Goal: Task Accomplishment & Management: Complete application form

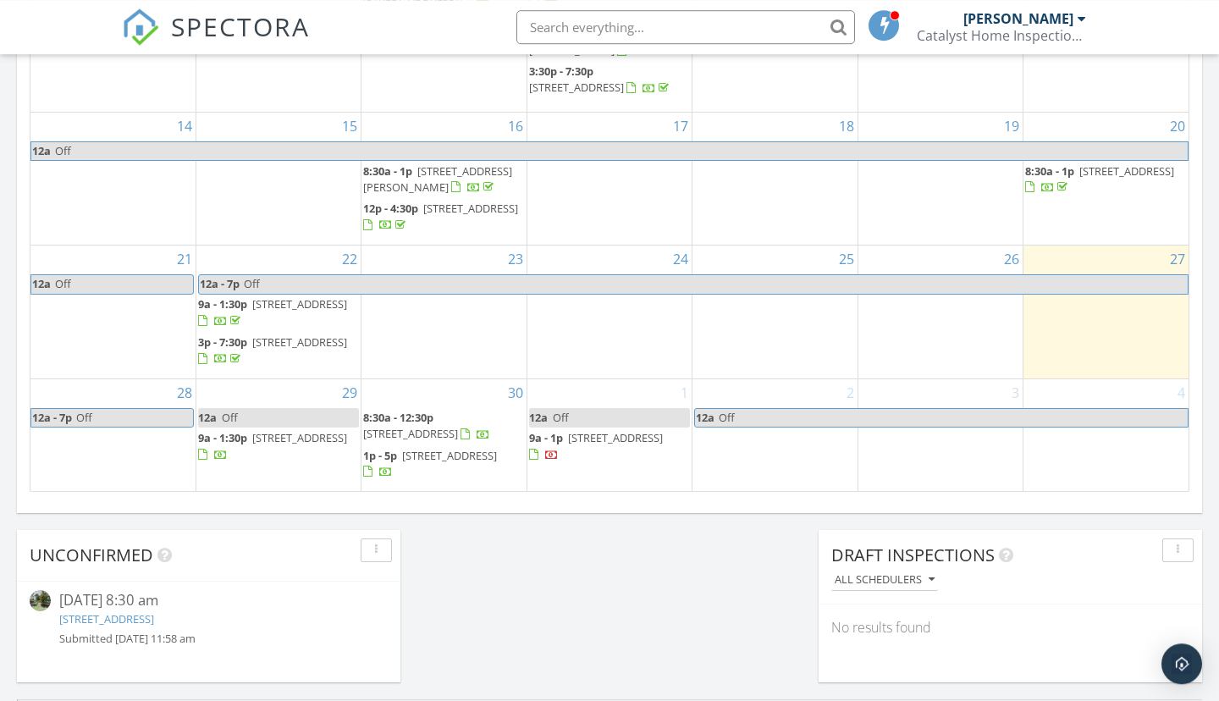
scroll to position [14, 0]
click at [594, 473] on td "1 12a Off 9a - 1p 86 Cedar Tree Ln SW, Calabash 28467" at bounding box center [609, 435] width 165 height 112
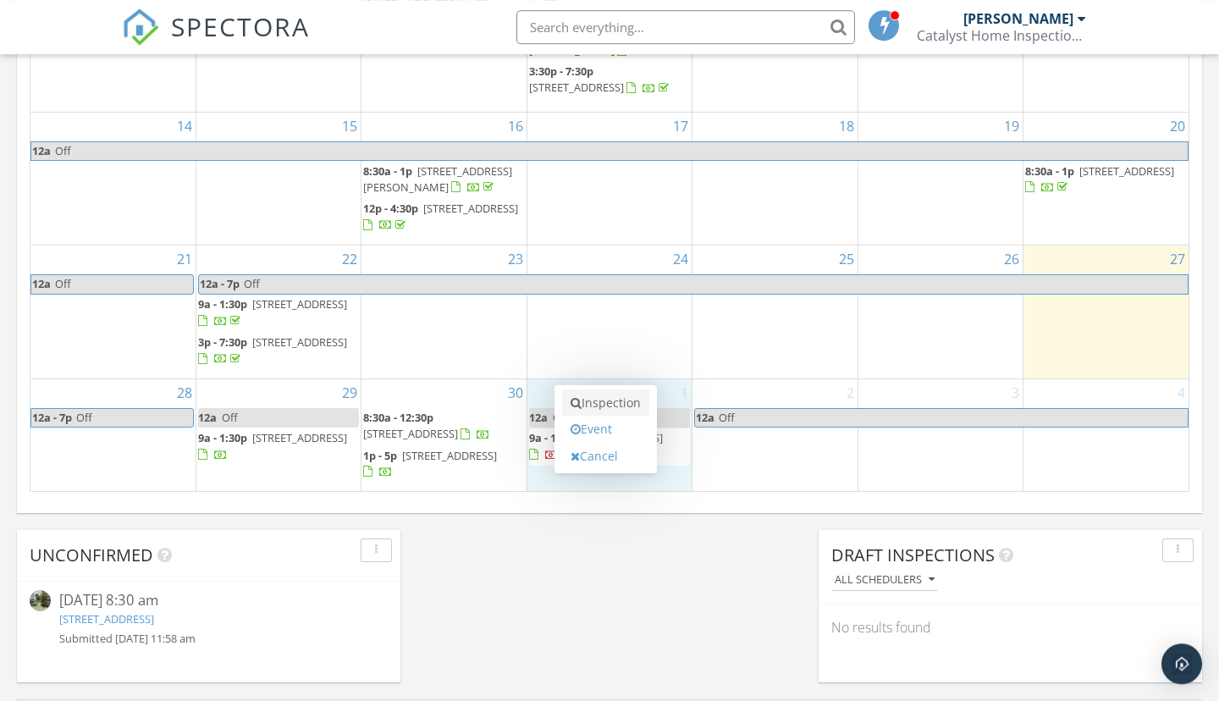
click at [626, 402] on link "Inspection" at bounding box center [605, 403] width 87 height 27
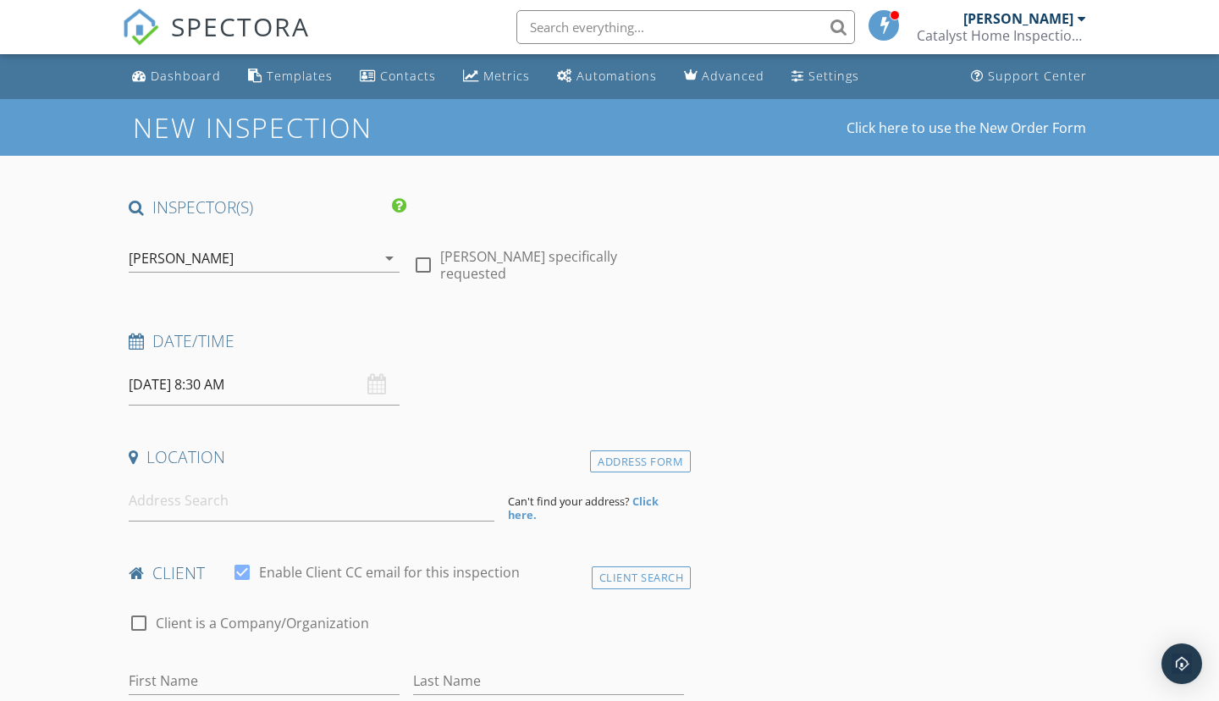
click at [257, 390] on input "10/01/2025 8:30 AM" at bounding box center [264, 384] width 271 height 41
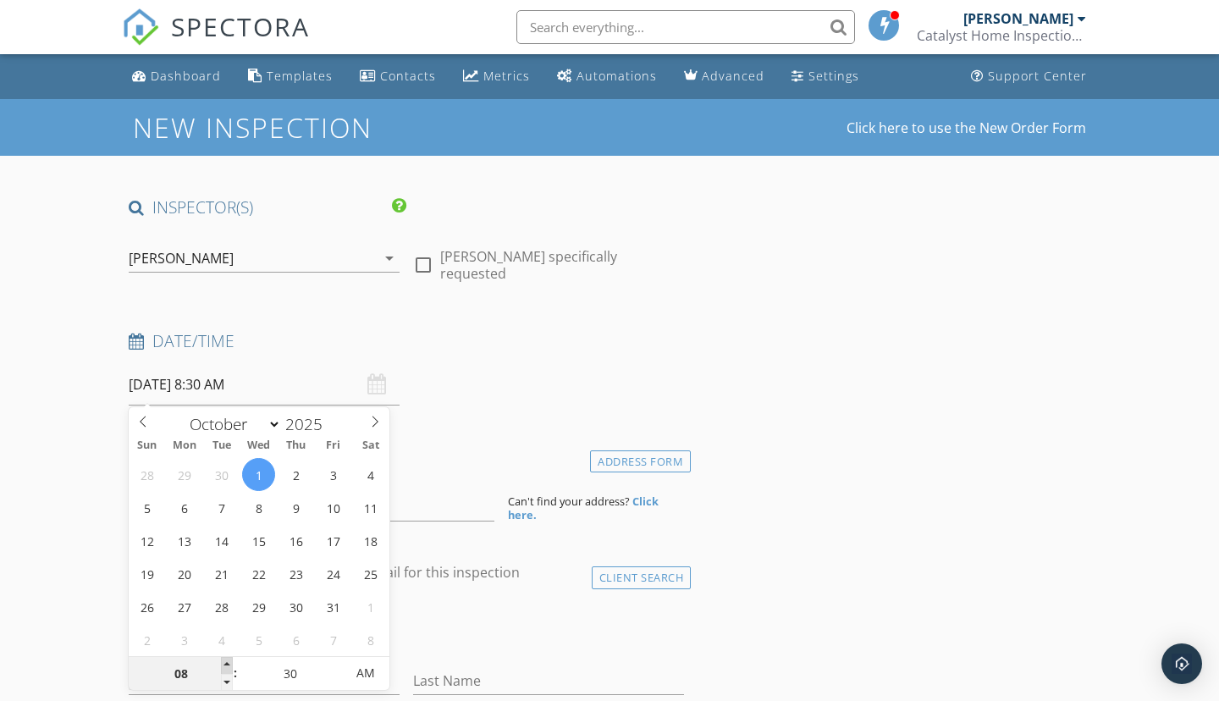
type input "09"
type input "10/01/2025 9:30 AM"
click at [228, 664] on span at bounding box center [227, 665] width 12 height 17
type input "10"
type input "10/01/2025 10:30 AM"
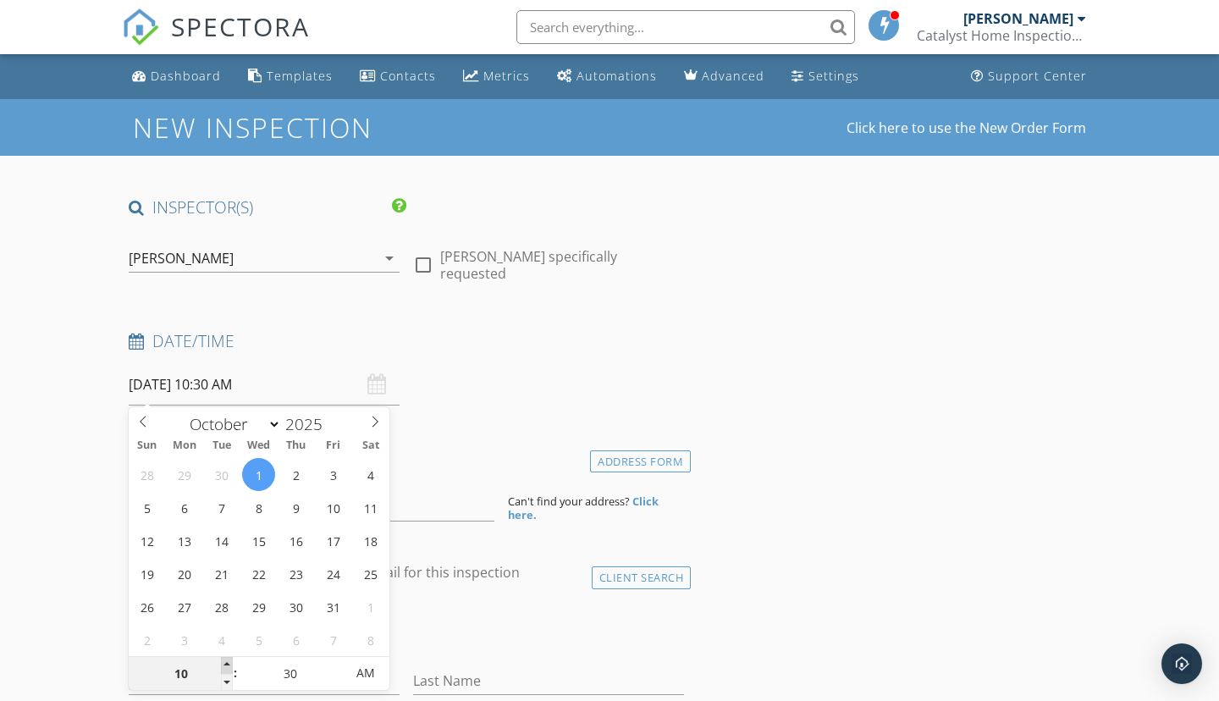
click at [228, 664] on span at bounding box center [227, 665] width 12 height 17
type input "11"
type input "10/01/2025 11:30 AM"
click at [228, 664] on span at bounding box center [227, 665] width 12 height 17
type input "12"
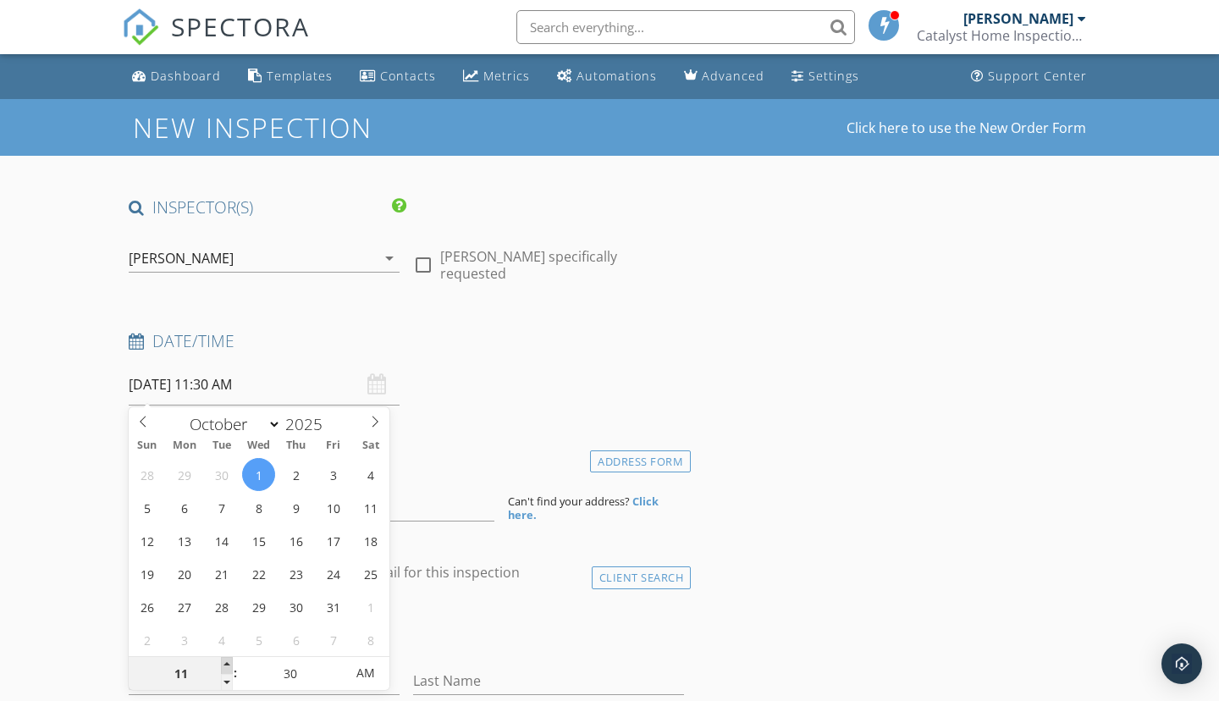
type input "10/01/2025 12:30 PM"
click at [228, 664] on span at bounding box center [227, 665] width 12 height 17
type input "01"
type input "10/01/2025 1:30 PM"
click at [228, 664] on span at bounding box center [227, 665] width 12 height 17
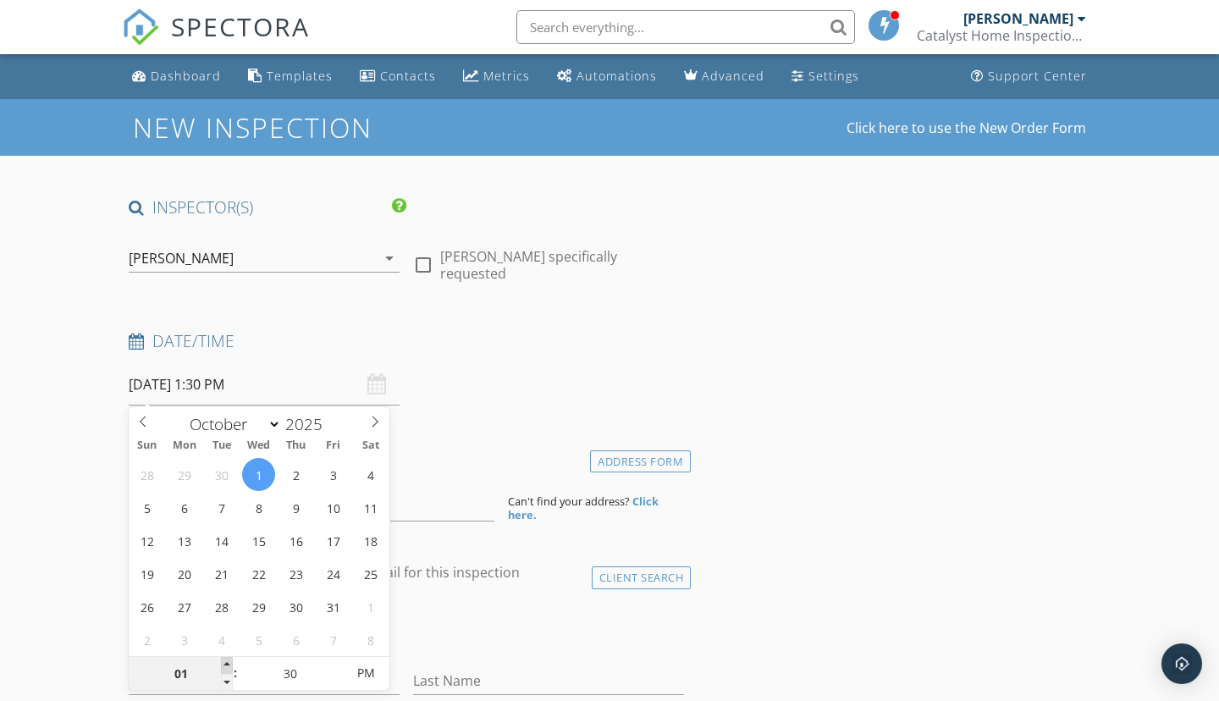
type input "02"
type input "10/01/2025 2:30 PM"
click at [228, 664] on span at bounding box center [227, 665] width 12 height 17
type input "03"
type input "10/01/2025 3:30 PM"
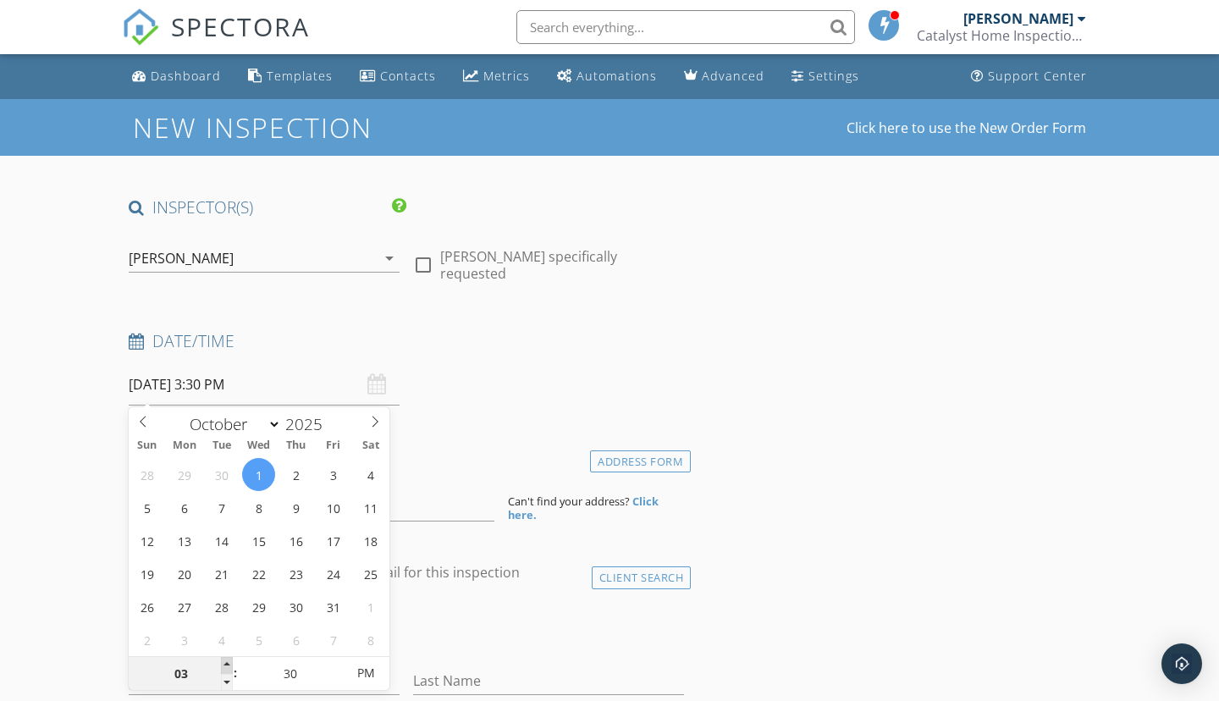
click at [228, 664] on span at bounding box center [227, 665] width 12 height 17
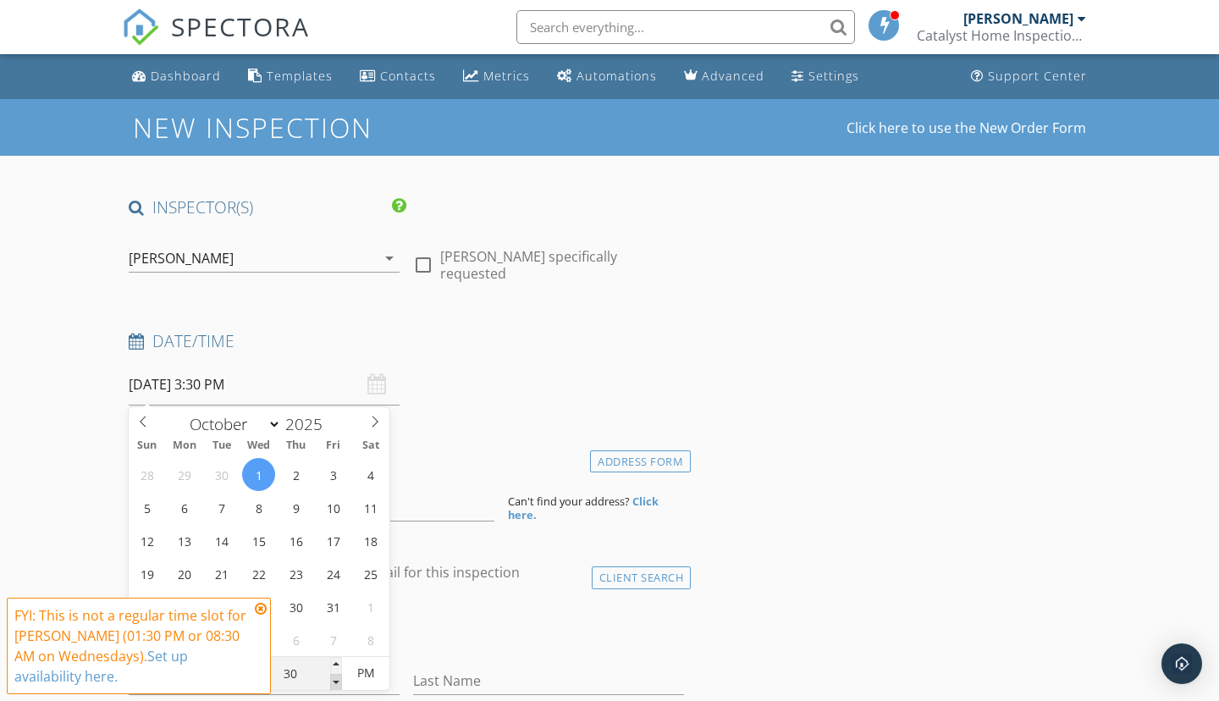
type input "25"
type input "10/01/2025 3:25 PM"
click at [336, 683] on span at bounding box center [336, 682] width 12 height 17
type input "20"
type input "10/01/2025 3:20 PM"
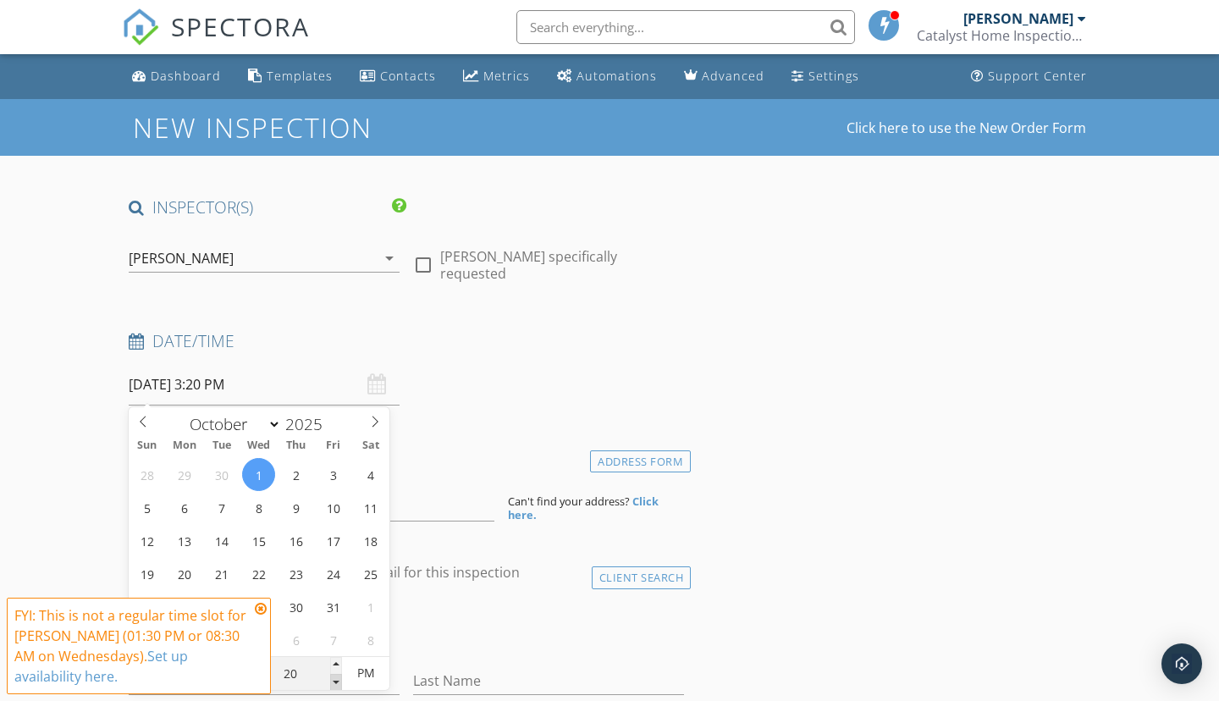
click at [336, 683] on span at bounding box center [336, 682] width 12 height 17
type input "15"
type input "10/01/2025 3:15 PM"
click at [336, 683] on span at bounding box center [336, 682] width 12 height 17
type input "10"
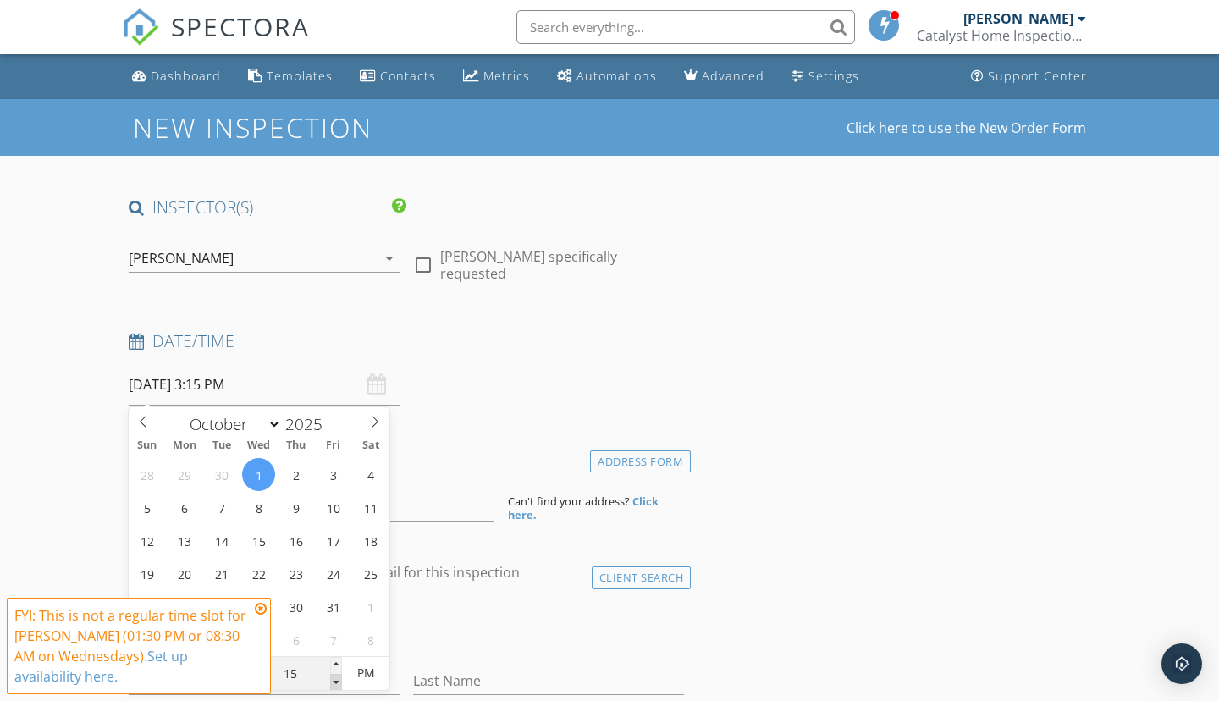
type input "10/01/2025 3:10 PM"
click at [336, 683] on span at bounding box center [336, 682] width 12 height 17
type input "05"
type input "10/01/2025 3:05 PM"
click at [336, 683] on span at bounding box center [336, 682] width 12 height 17
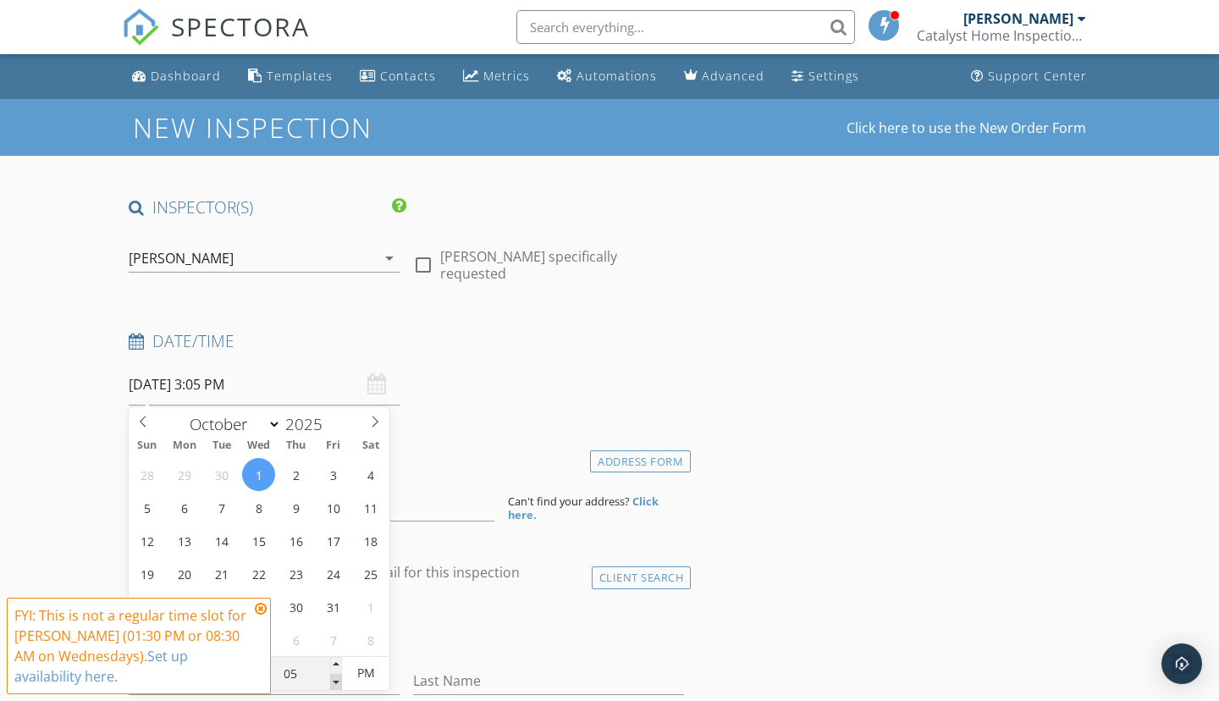
type input "00"
type input "10/01/2025 3:00 PM"
click at [336, 683] on span at bounding box center [336, 682] width 12 height 17
click at [258, 606] on icon at bounding box center [261, 609] width 12 height 14
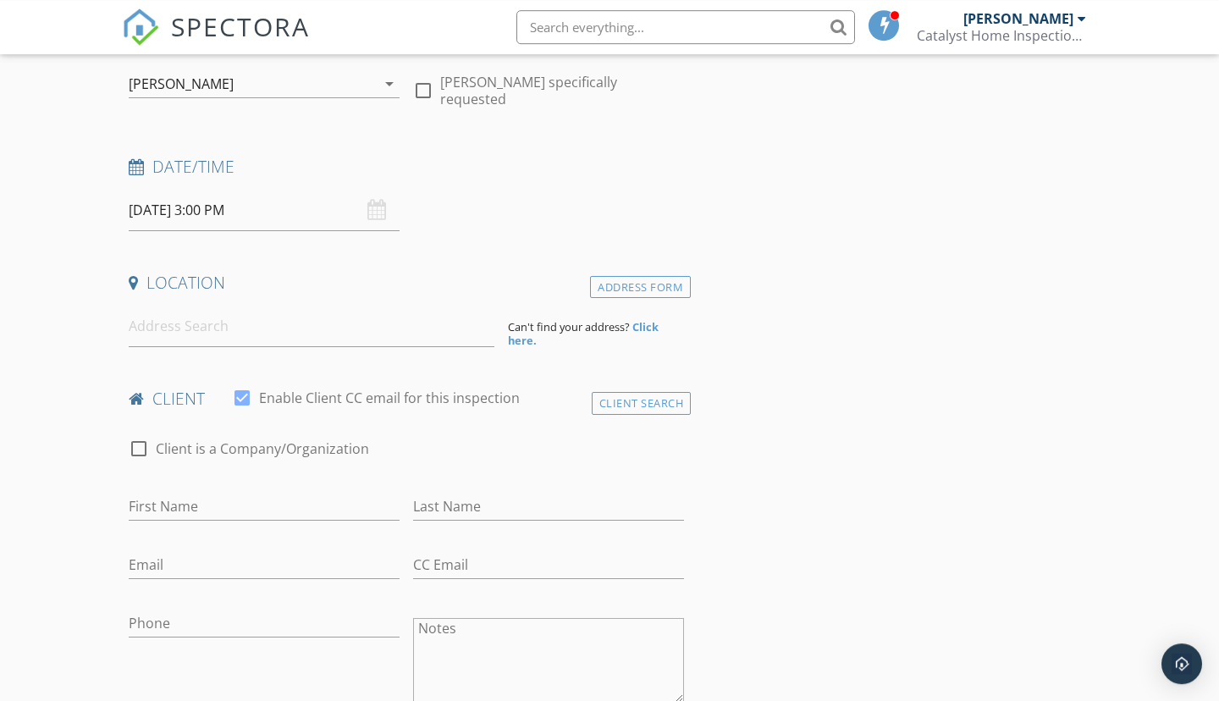
scroll to position [176, 0]
click at [276, 335] on input at bounding box center [312, 324] width 366 height 41
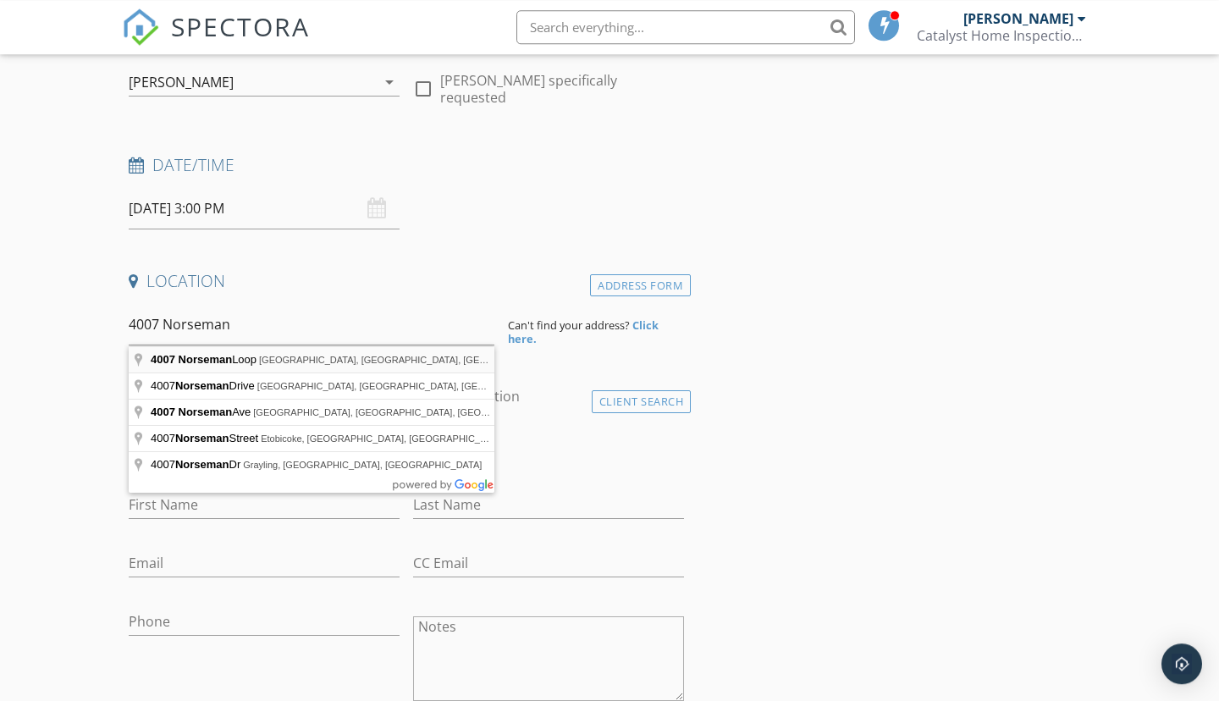
type input "4007 Norseman Loop, Southport, NC, USA"
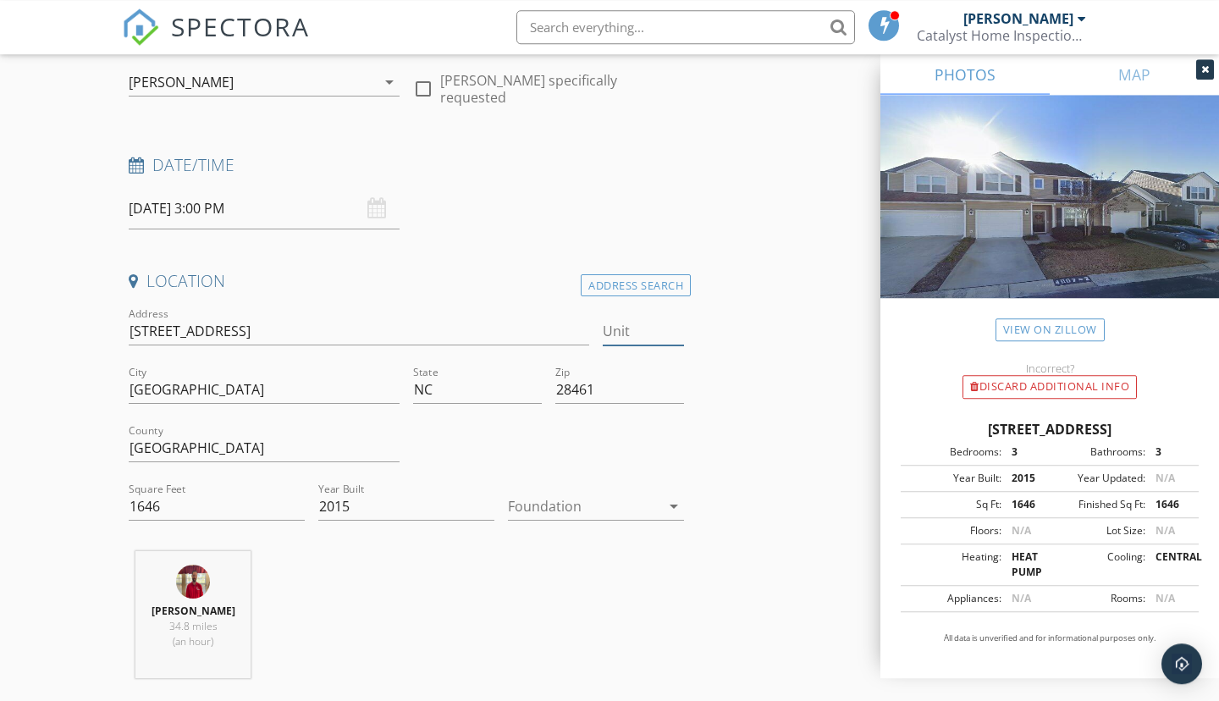
click at [645, 334] on input "Unit" at bounding box center [643, 332] width 81 height 28
type input "5"
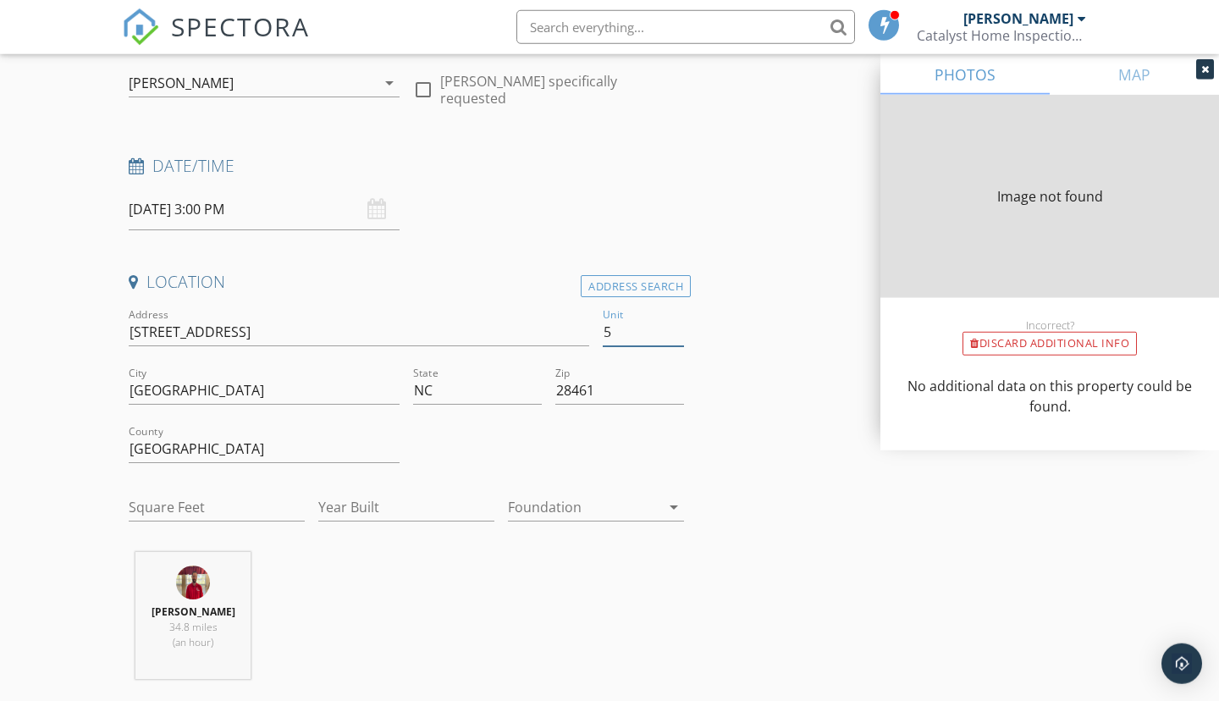
type input "1668"
type input "2015"
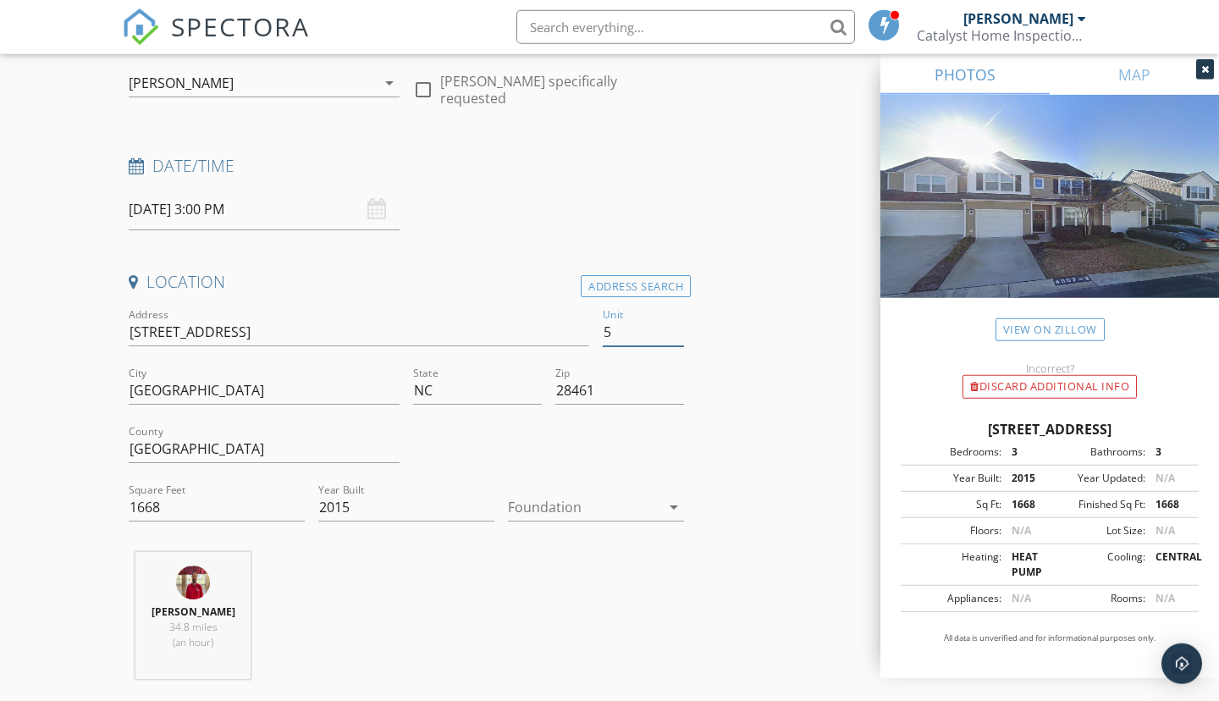
type input "5"
click at [584, 506] on div at bounding box center [584, 507] width 152 height 27
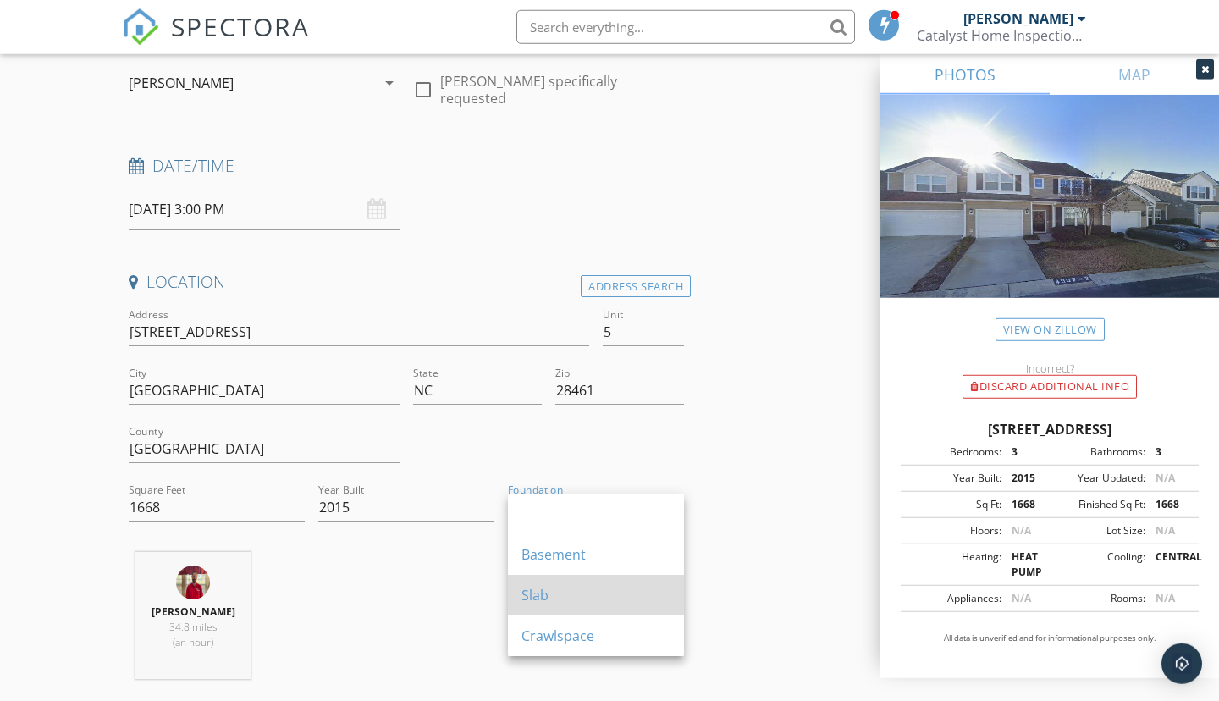
click at [557, 589] on div "Slab" at bounding box center [596, 595] width 149 height 20
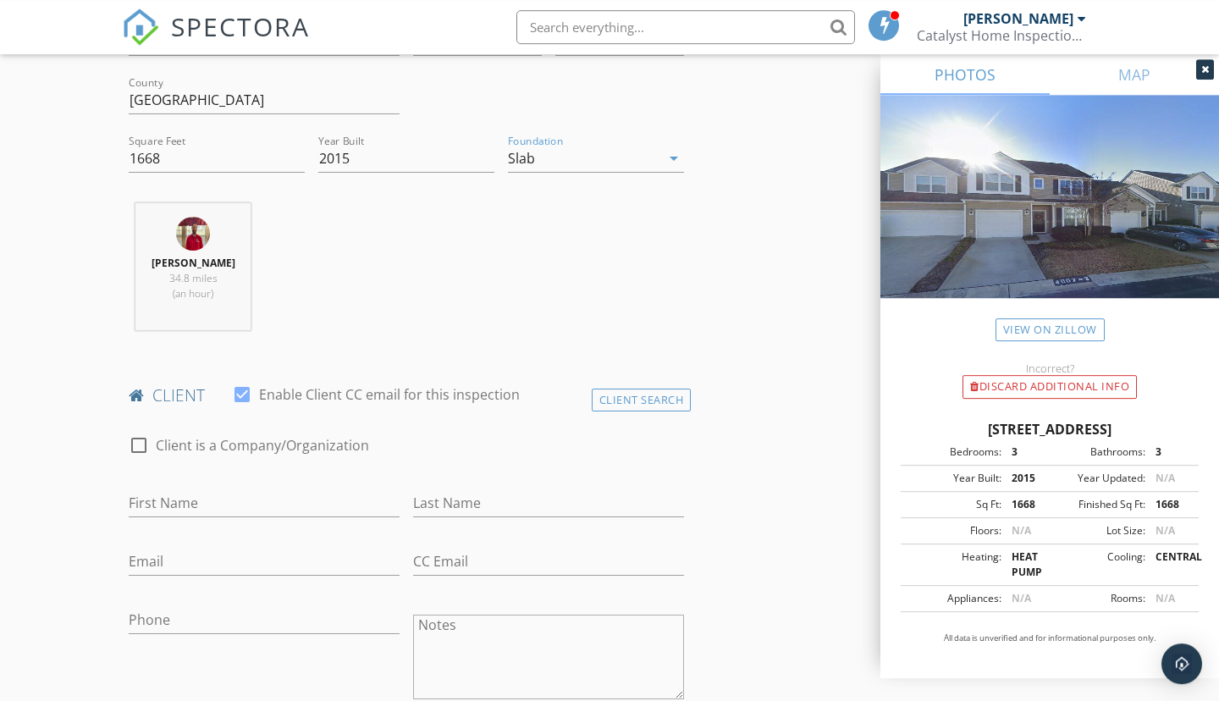
scroll to position [525, 0]
click at [271, 500] on input "First Name" at bounding box center [264, 503] width 271 height 28
type input "Susan"
type input "Carlson"
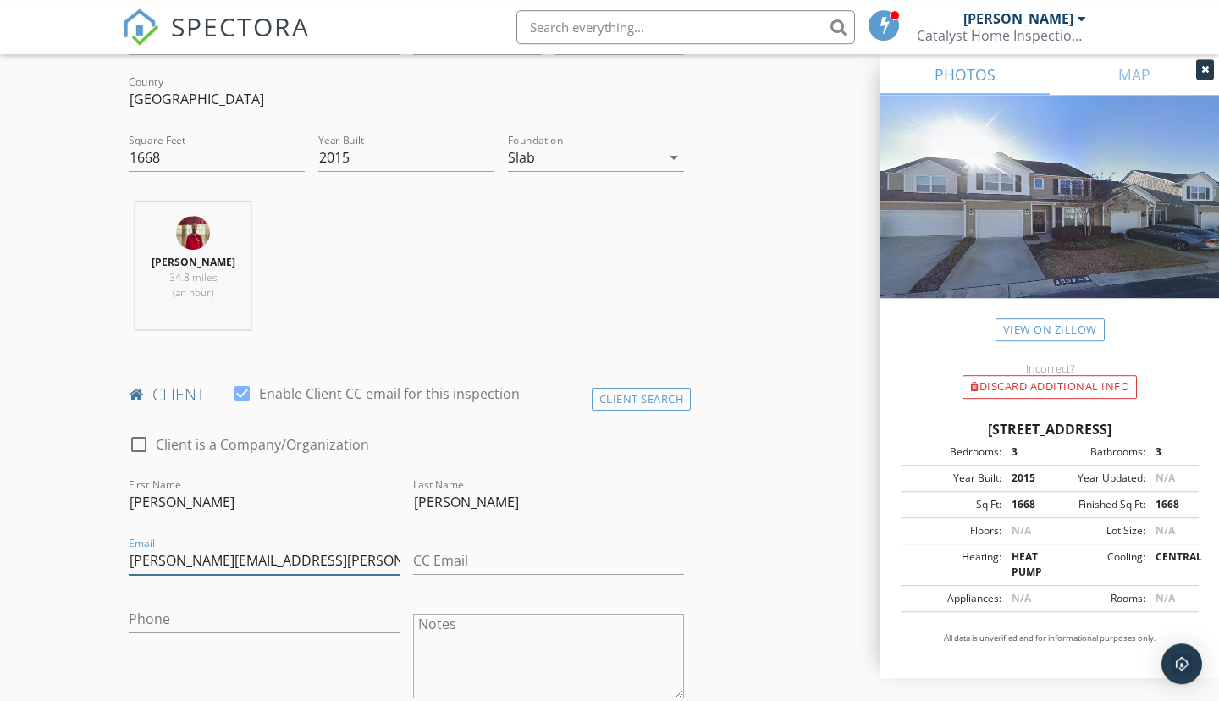
type input "Samuel.susan@verizon.net"
type input "301-651-8209"
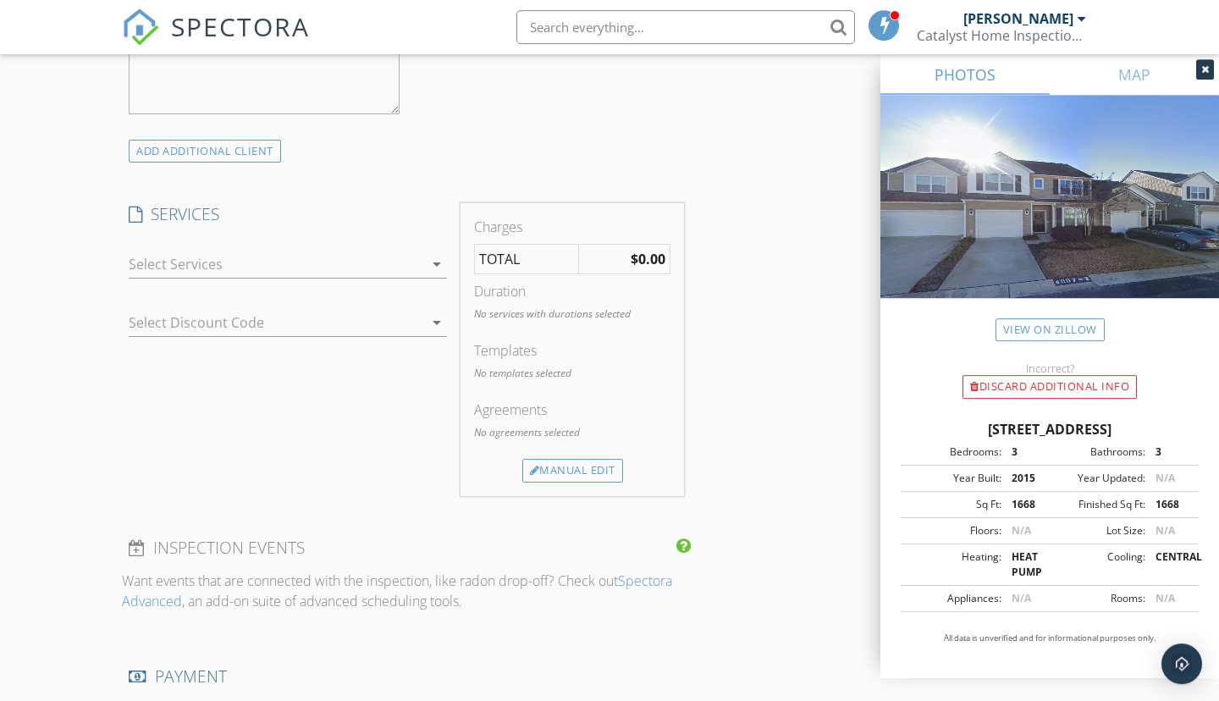
scroll to position [1247, 0]
click at [401, 274] on div "arrow_drop_down" at bounding box center [288, 268] width 318 height 45
click at [397, 271] on div at bounding box center [276, 259] width 295 height 27
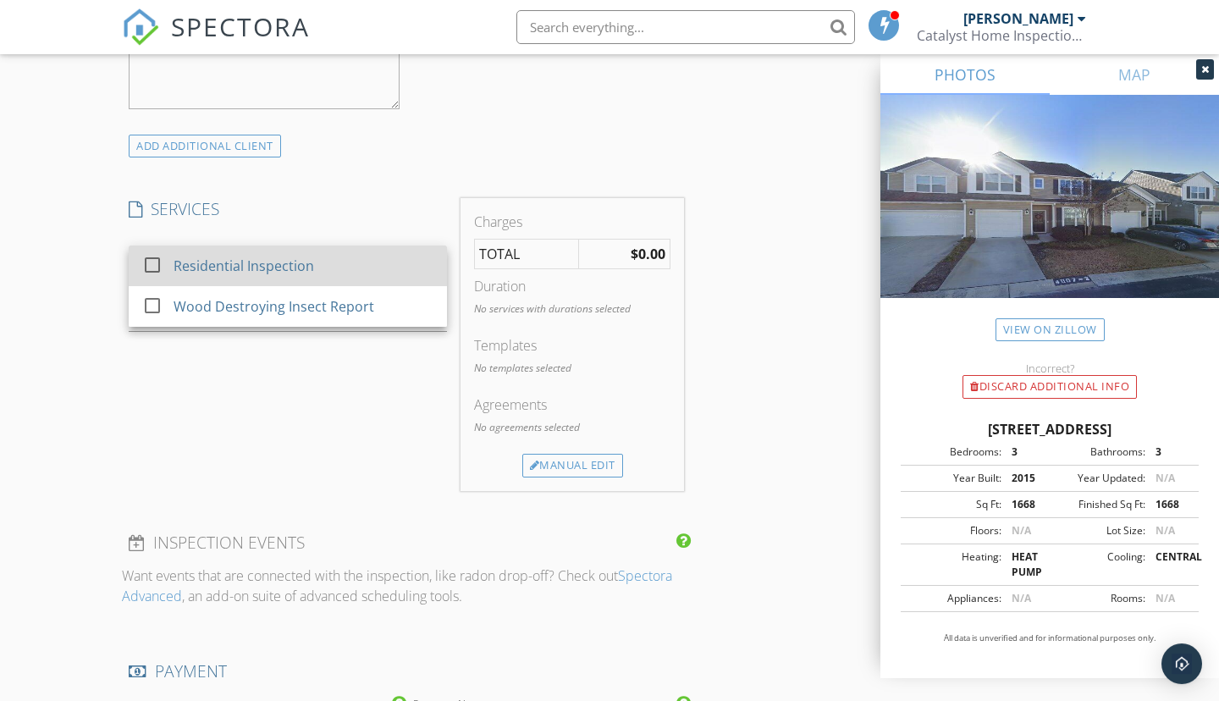
click at [373, 282] on div "Residential Inspection" at bounding box center [304, 266] width 260 height 34
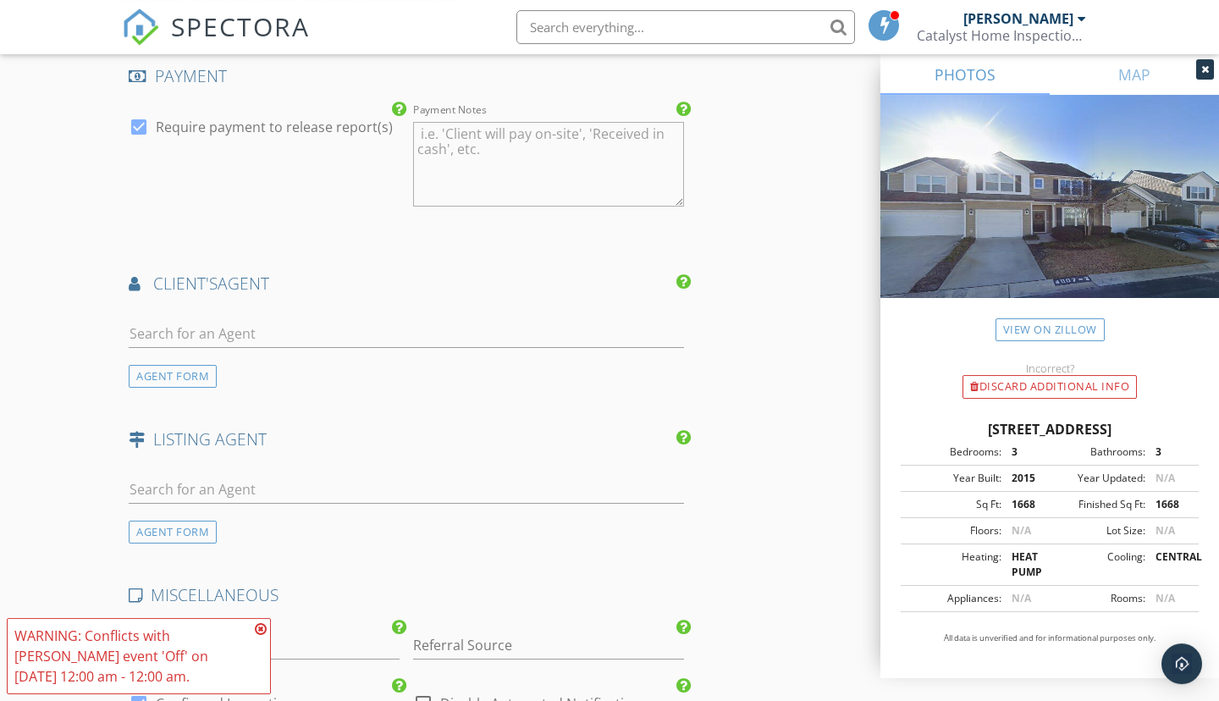
scroll to position [1855, 0]
click at [544, 338] on input "text" at bounding box center [407, 333] width 556 height 28
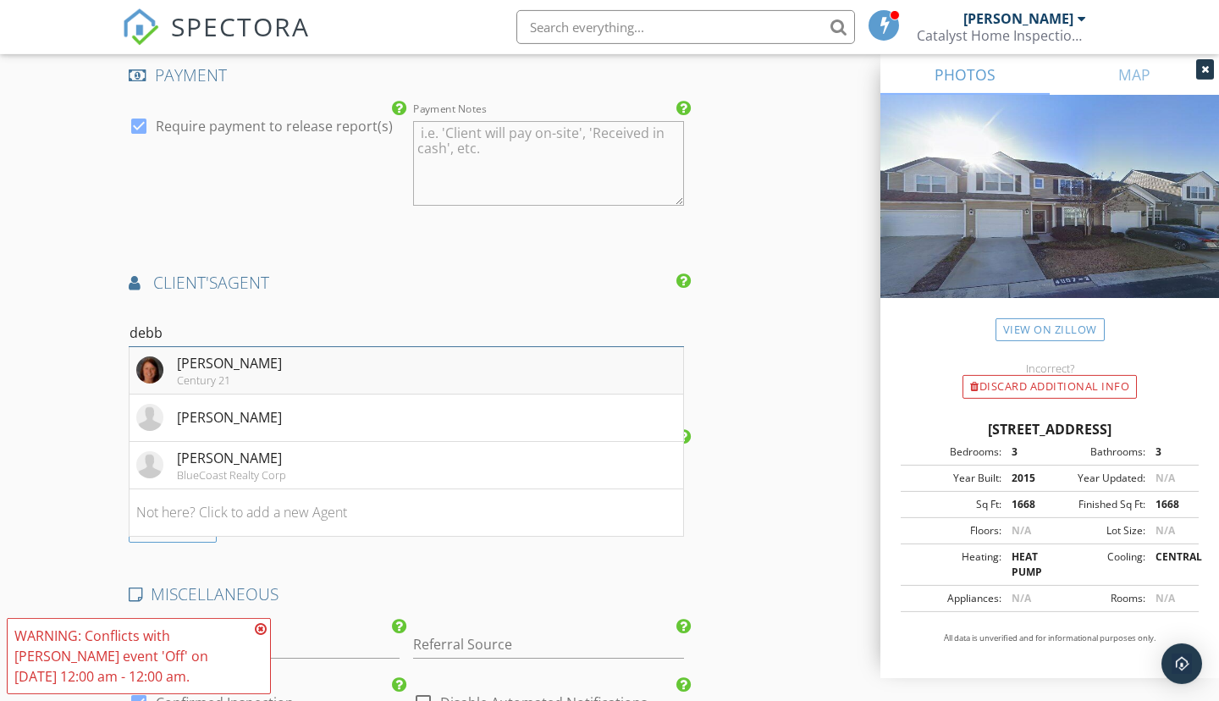
type input "debb"
click at [292, 365] on li "Debbie Morgan Century 21" at bounding box center [407, 370] width 554 height 47
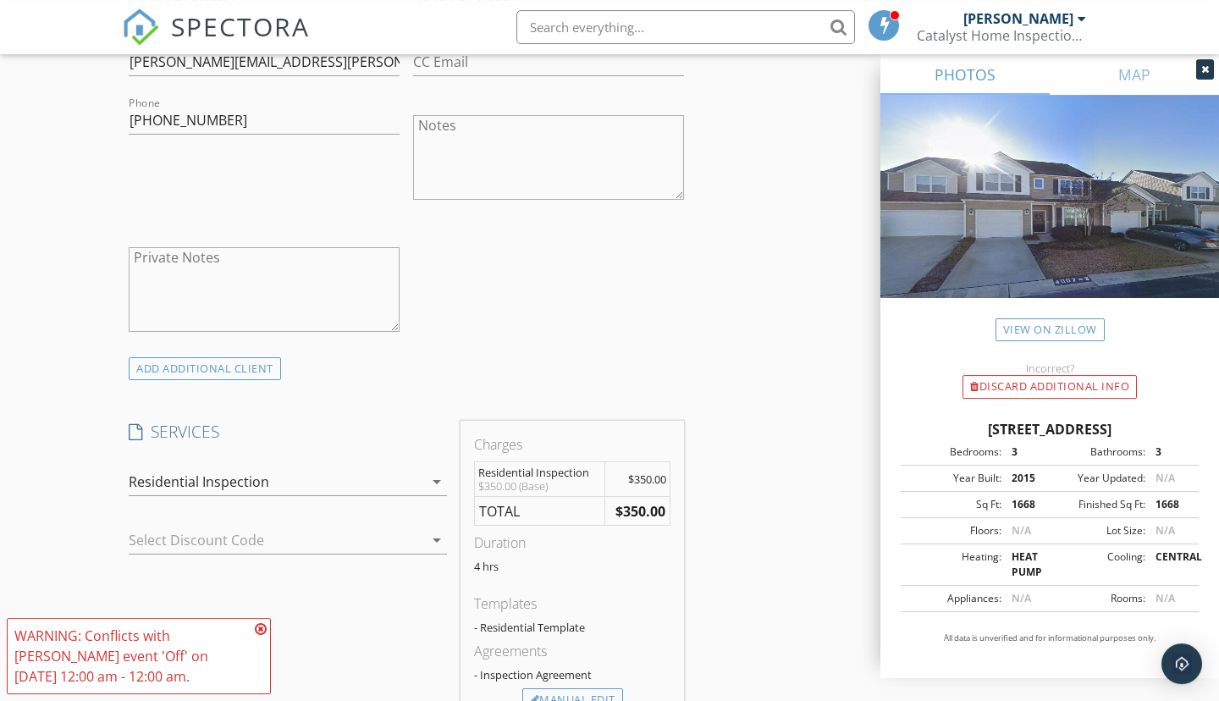
scroll to position [1040, 0]
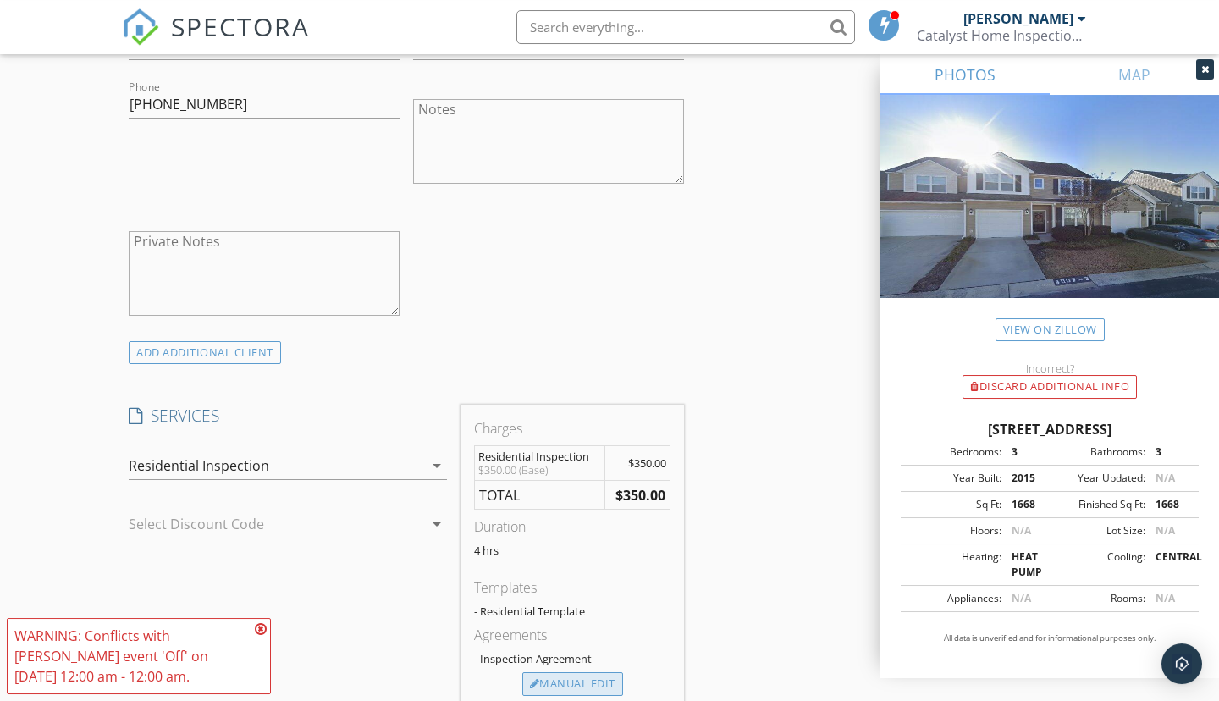
click at [569, 687] on div "Manual Edit" at bounding box center [573, 684] width 101 height 24
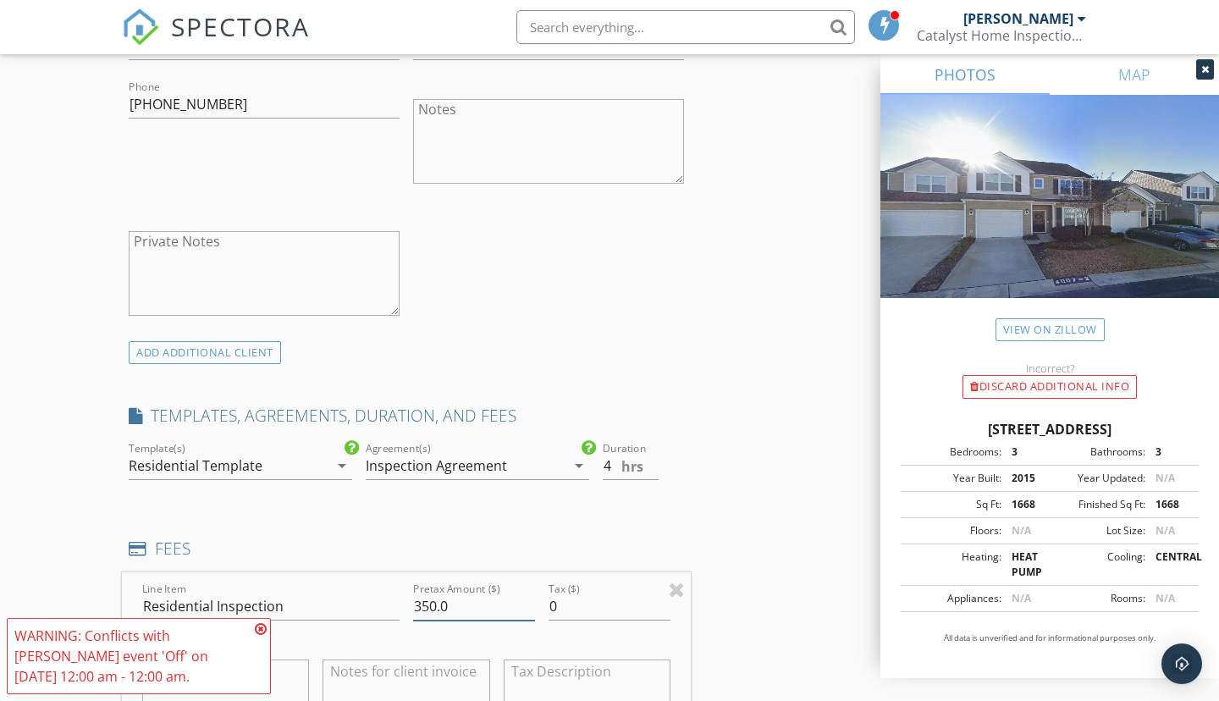
click at [429, 611] on input "350.0" at bounding box center [474, 607] width 122 height 28
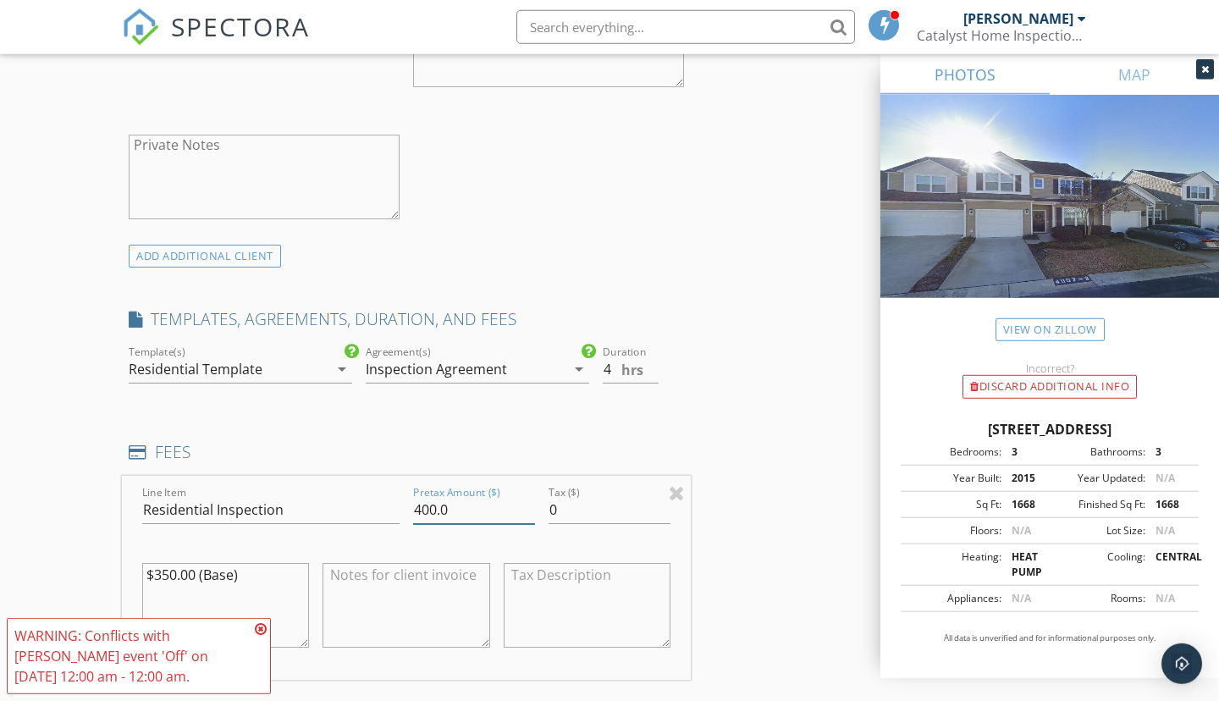
scroll to position [1185, 0]
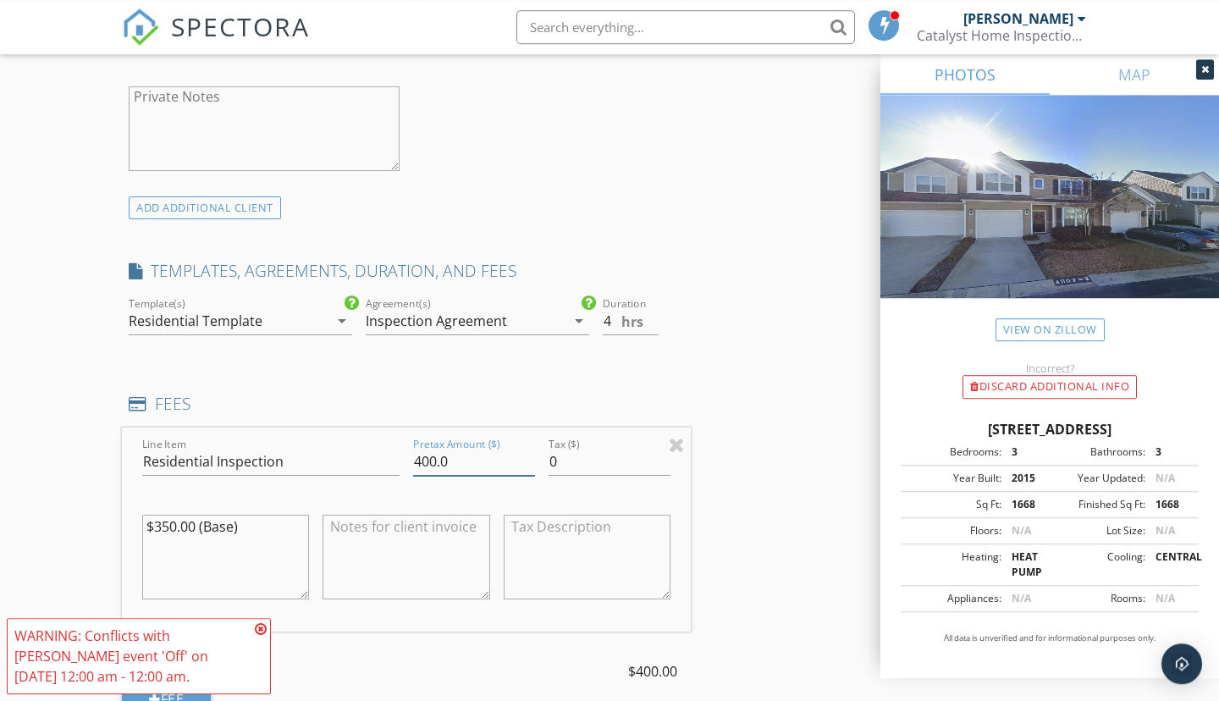
type input "400.0"
click at [169, 531] on textarea "$350.00 (Base)" at bounding box center [225, 557] width 167 height 85
type textarea "$400.00 (Base)"
click at [708, 366] on div "INSPECTOR(S) check_box Tyler French PRIMARY Tyler French arrow_drop_down check_…" at bounding box center [610, 685] width 976 height 3347
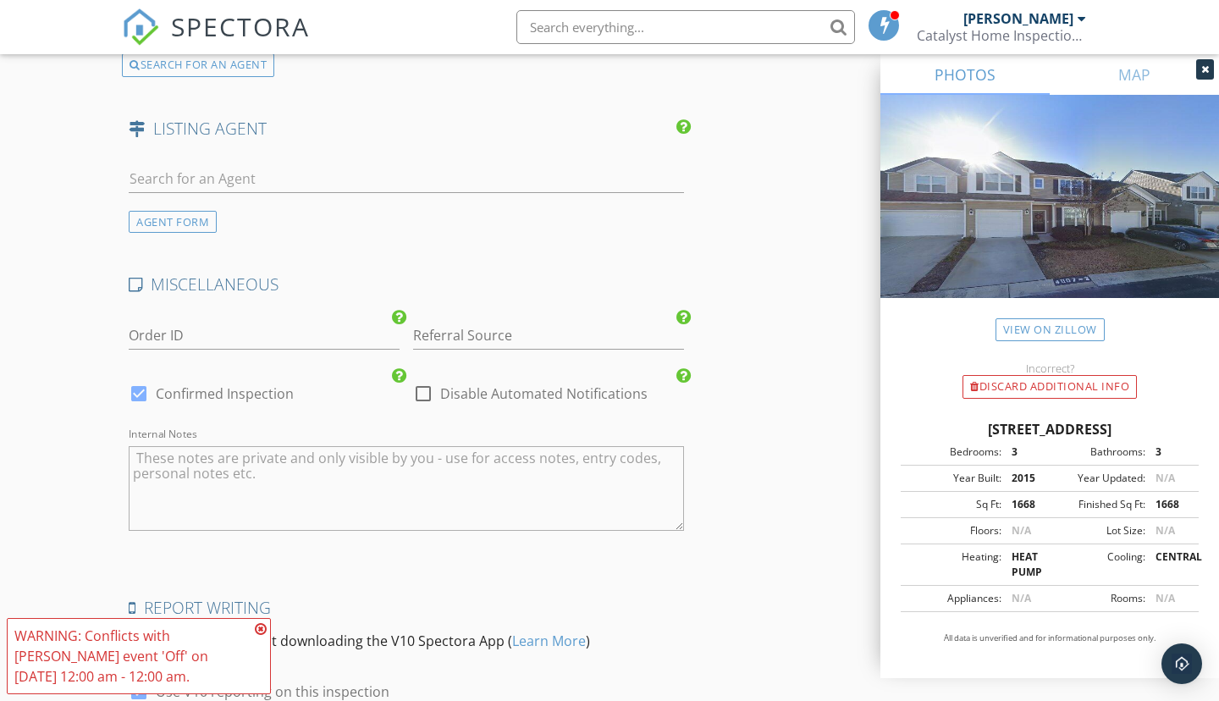
scroll to position [2883, 0]
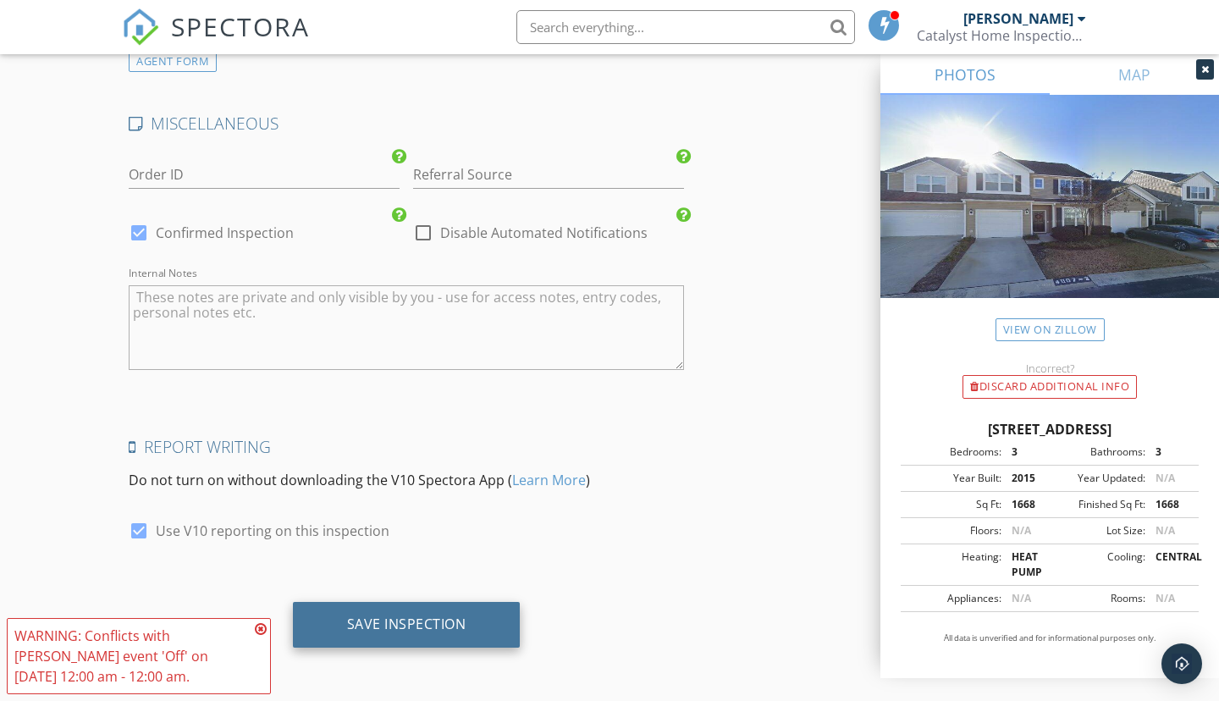
click at [385, 611] on div "Save Inspection" at bounding box center [407, 625] width 228 height 46
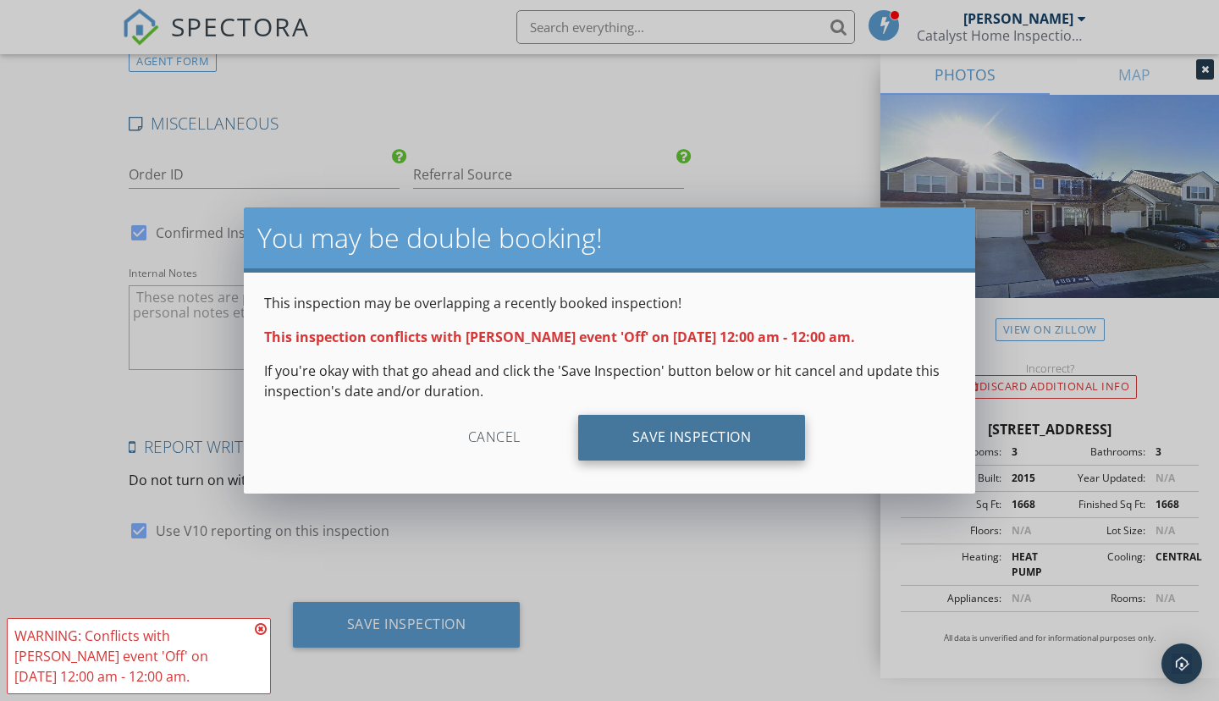
click at [702, 434] on div "Save Inspection" at bounding box center [692, 438] width 228 height 46
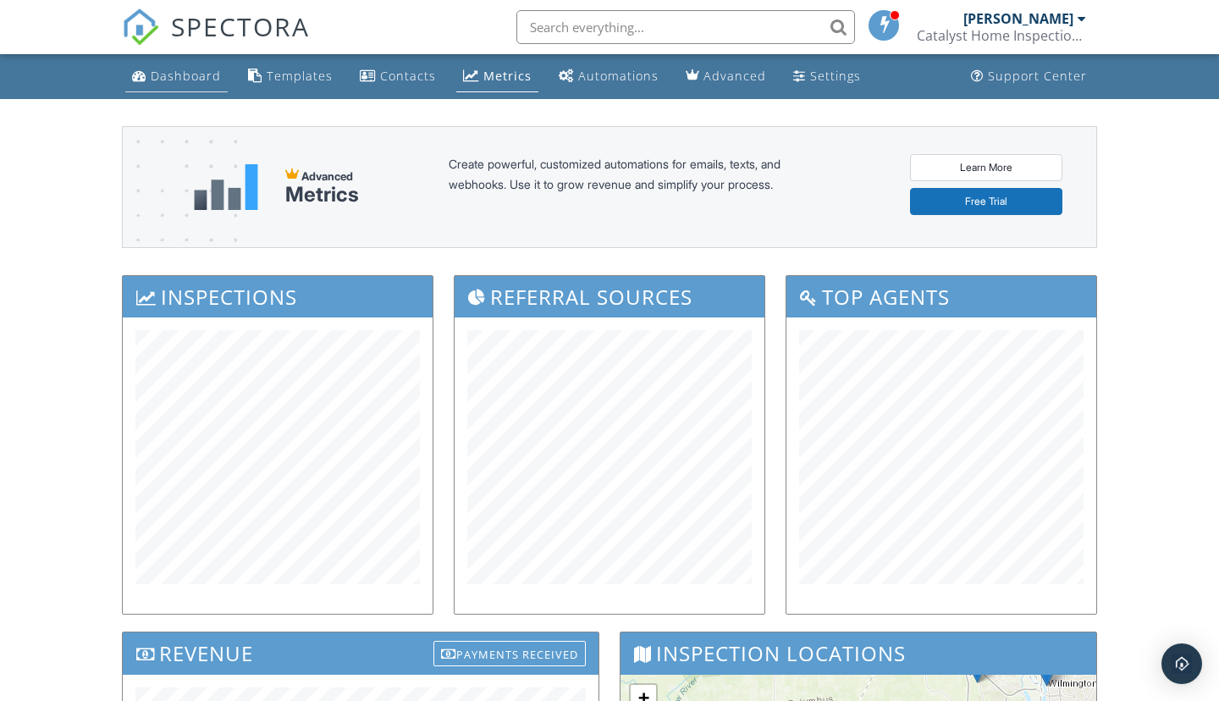
click at [180, 74] on div "Dashboard" at bounding box center [186, 76] width 70 height 16
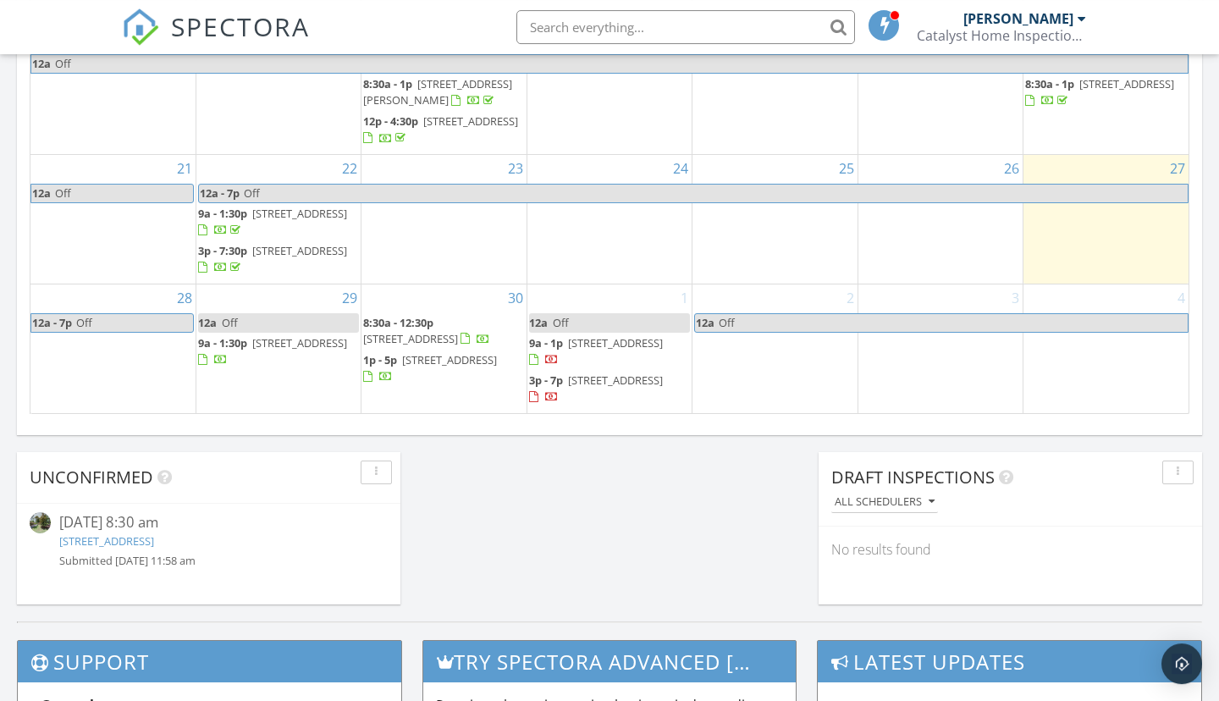
scroll to position [1322, 0]
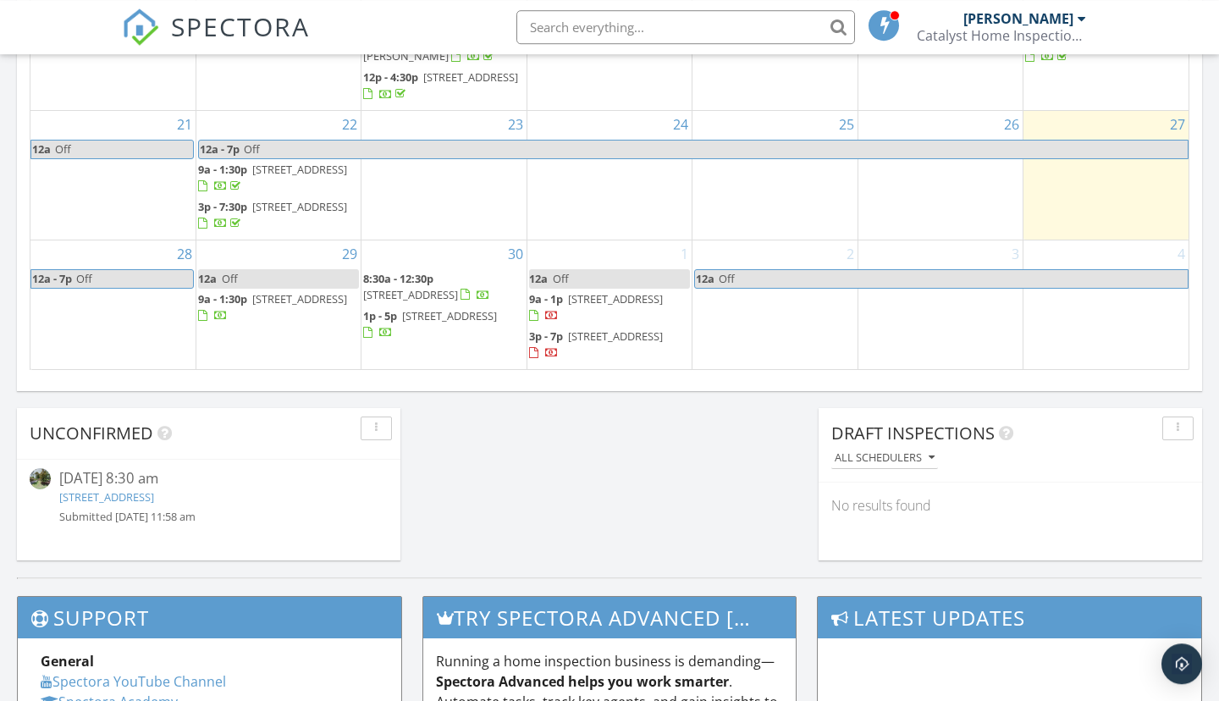
click at [154, 492] on link "7 Gate 11, Carolina Shores, NC 28467" at bounding box center [106, 496] width 95 height 15
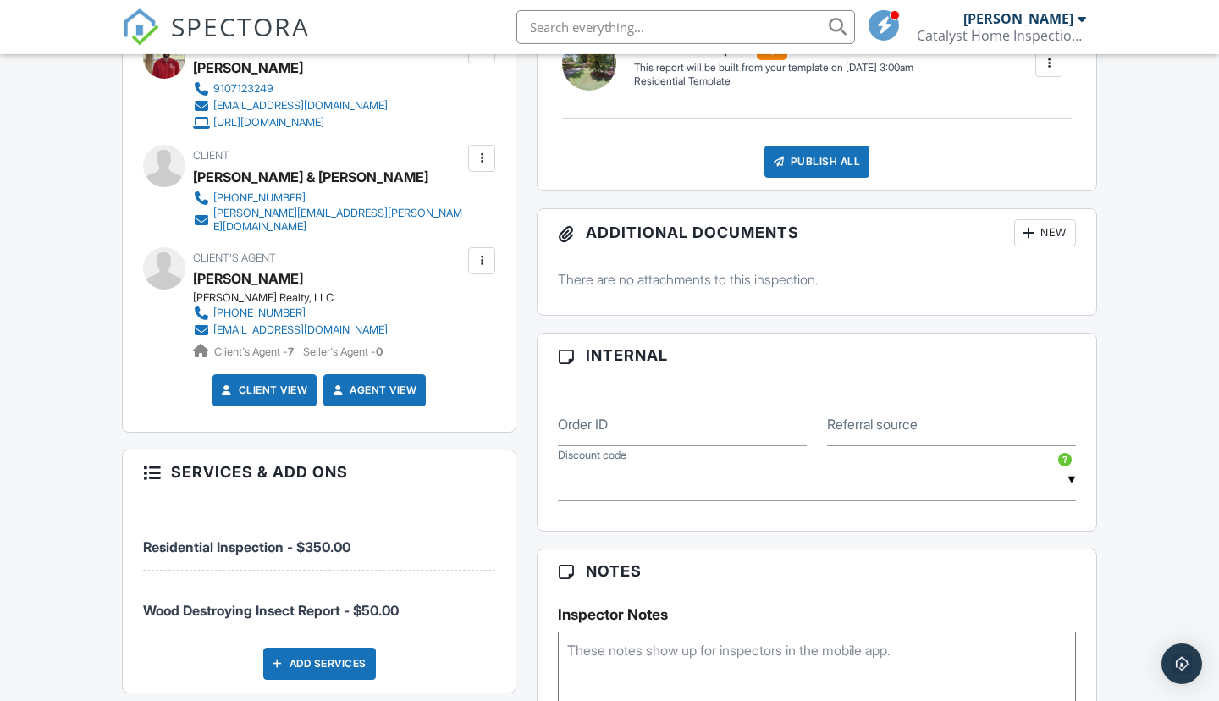
scroll to position [683, 0]
